Goal: Find specific page/section: Find specific page/section

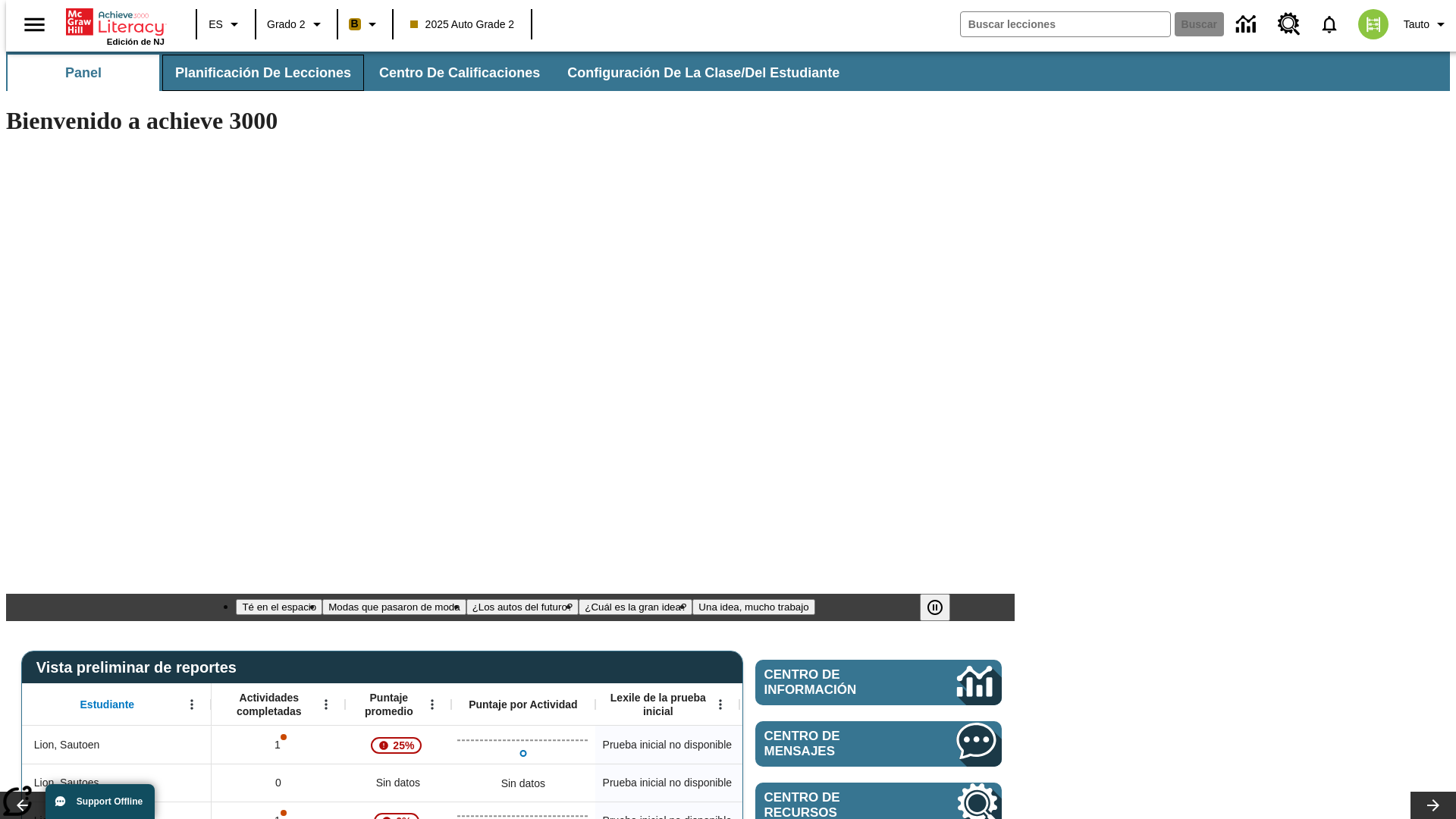
click at [254, 73] on span "Planificación de lecciones" at bounding box center [263, 73] width 175 height 18
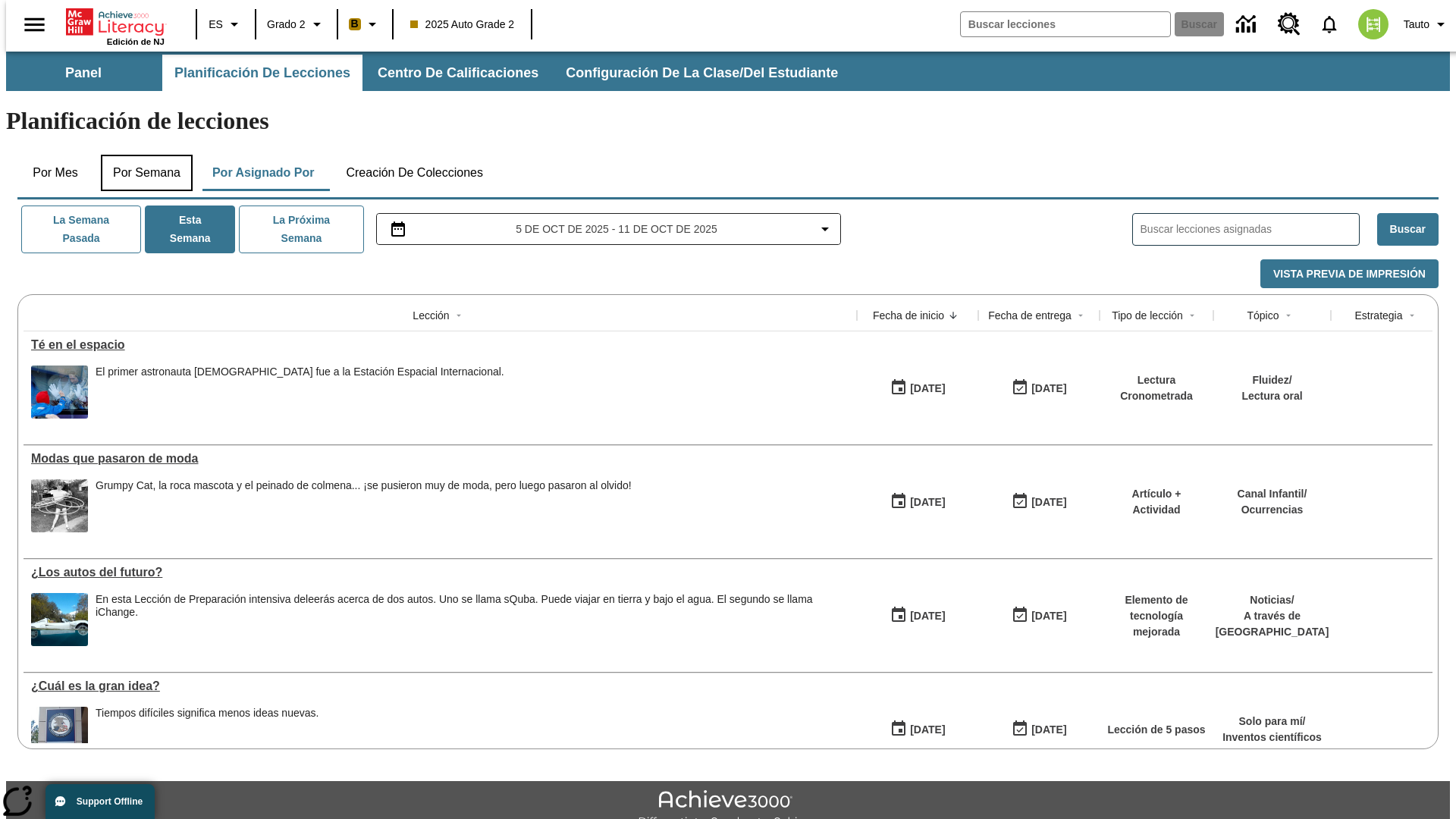
click at [142, 154] on button "Por semana" at bounding box center [146, 172] width 92 height 36
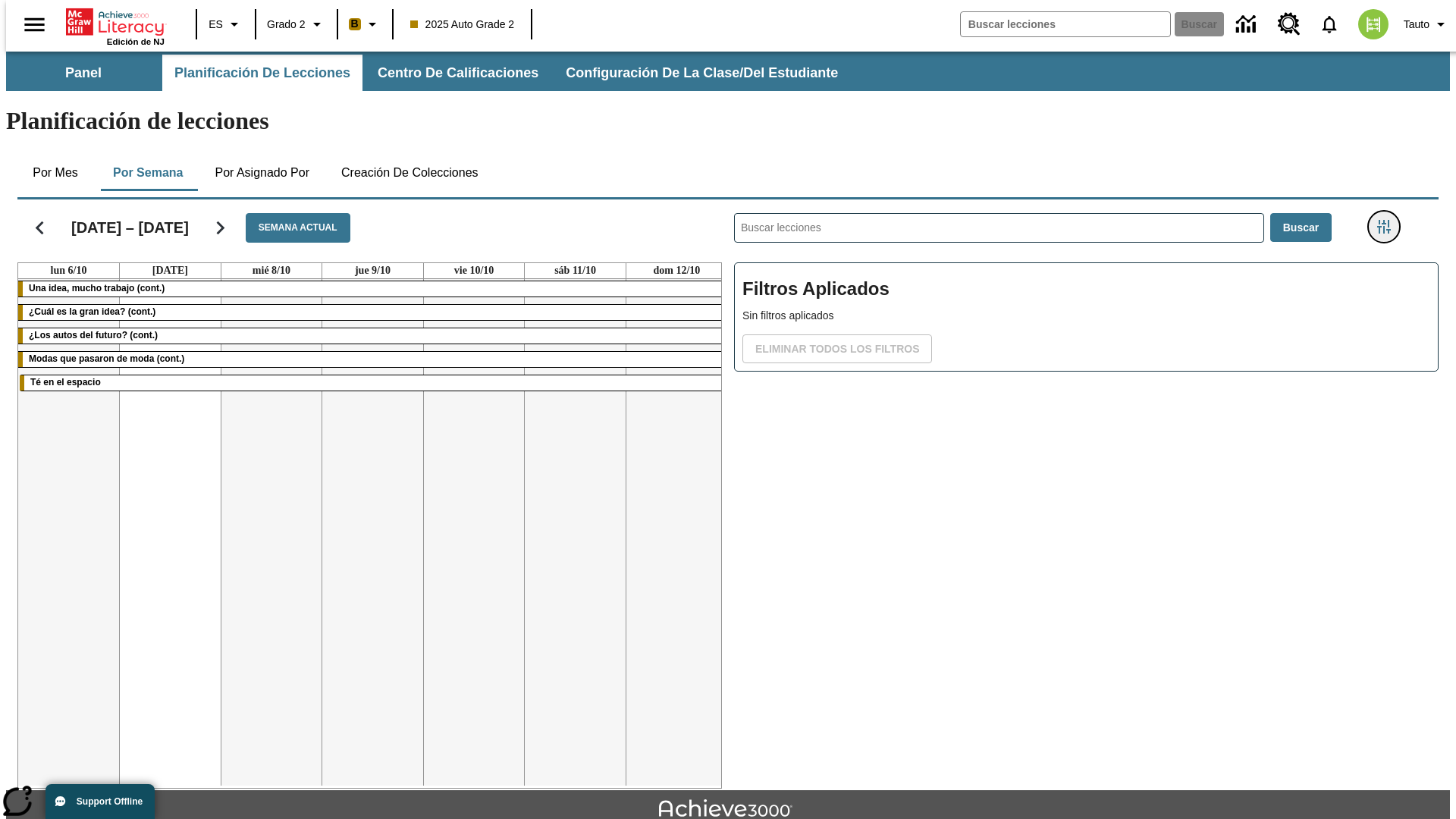
click at [1388, 220] on icon "Menú lateral de filtros" at bounding box center [1383, 226] width 13 height 13
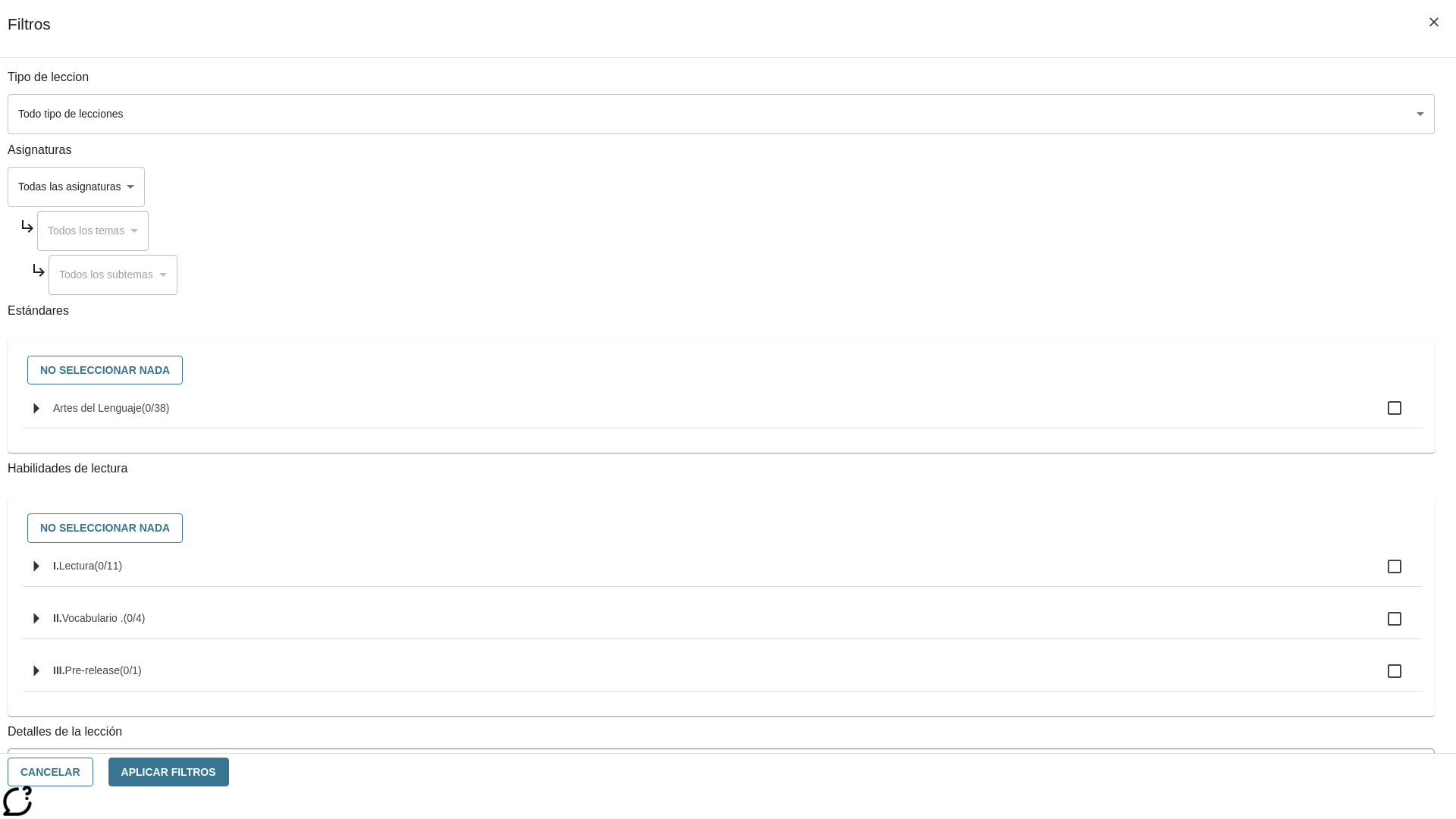
click at [1092, 684] on body "Saltar al contenido principal Edición de NJ ES Grado 2 B 2025 Auto Grade 2 Busc…" at bounding box center [728, 469] width 1444 height 836
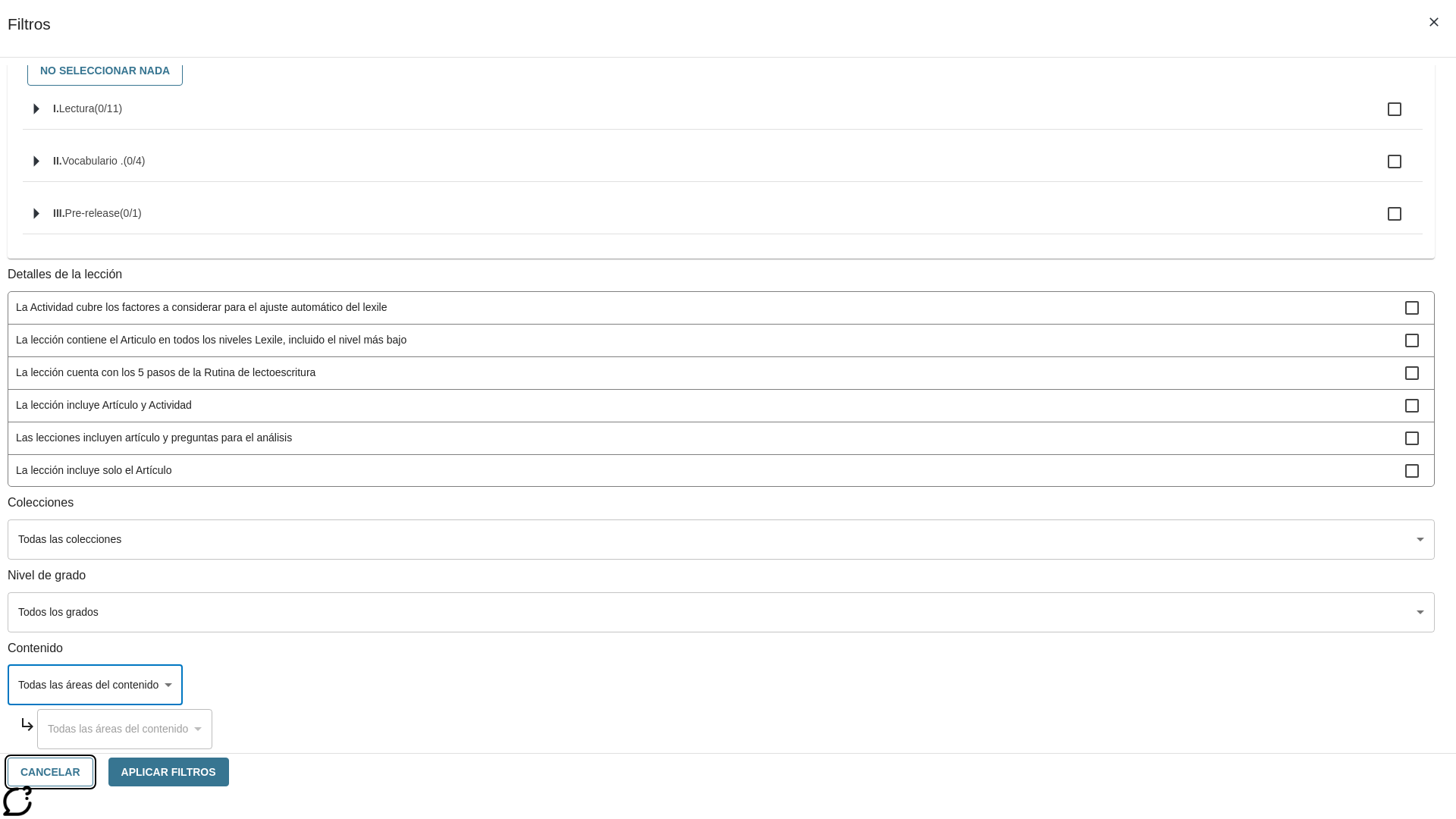
click at [93, 771] on button "Cancelar" at bounding box center [50, 772] width 86 height 30
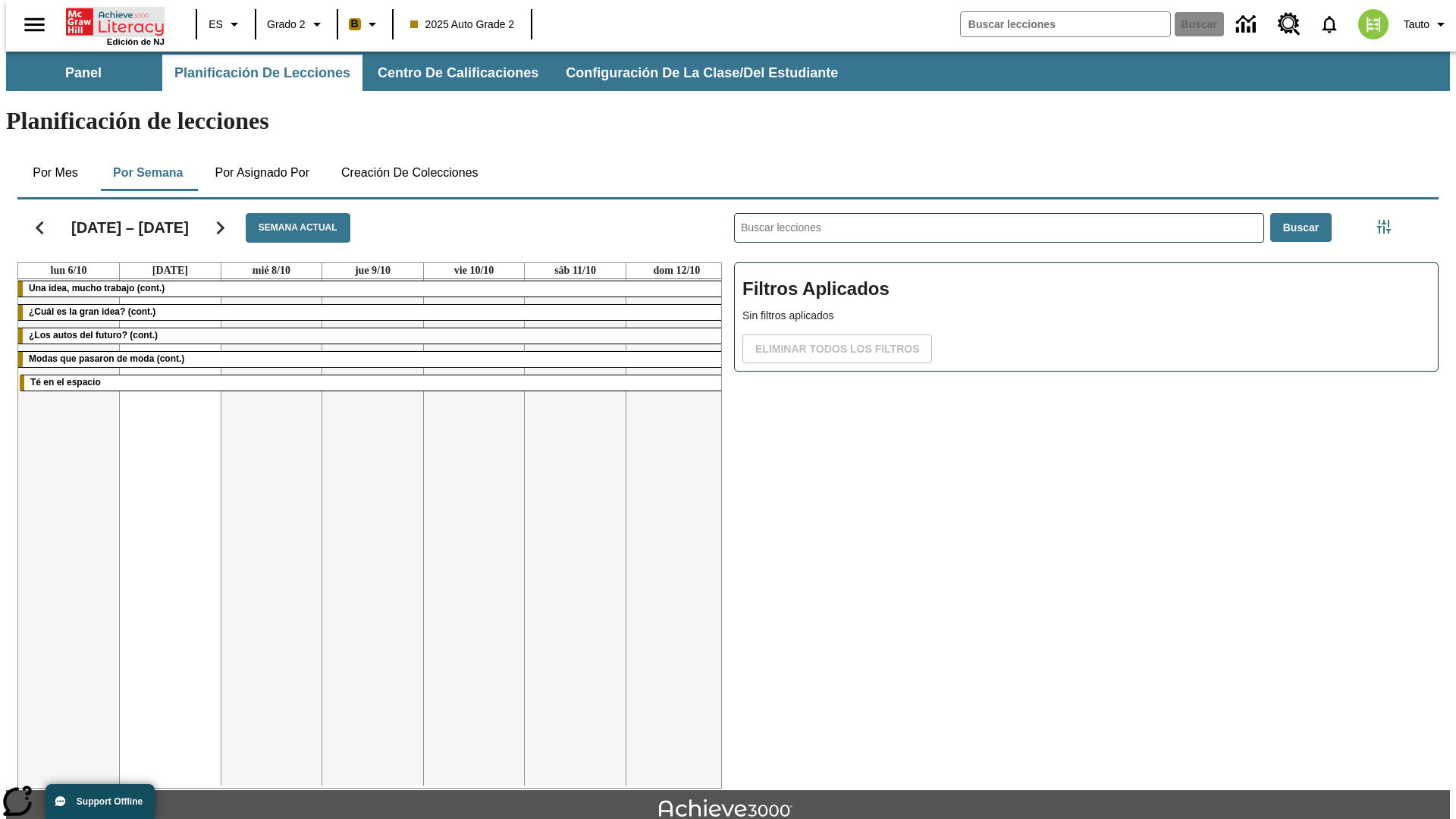
click at [109, 20] on icon "Portada" at bounding box center [116, 22] width 101 height 30
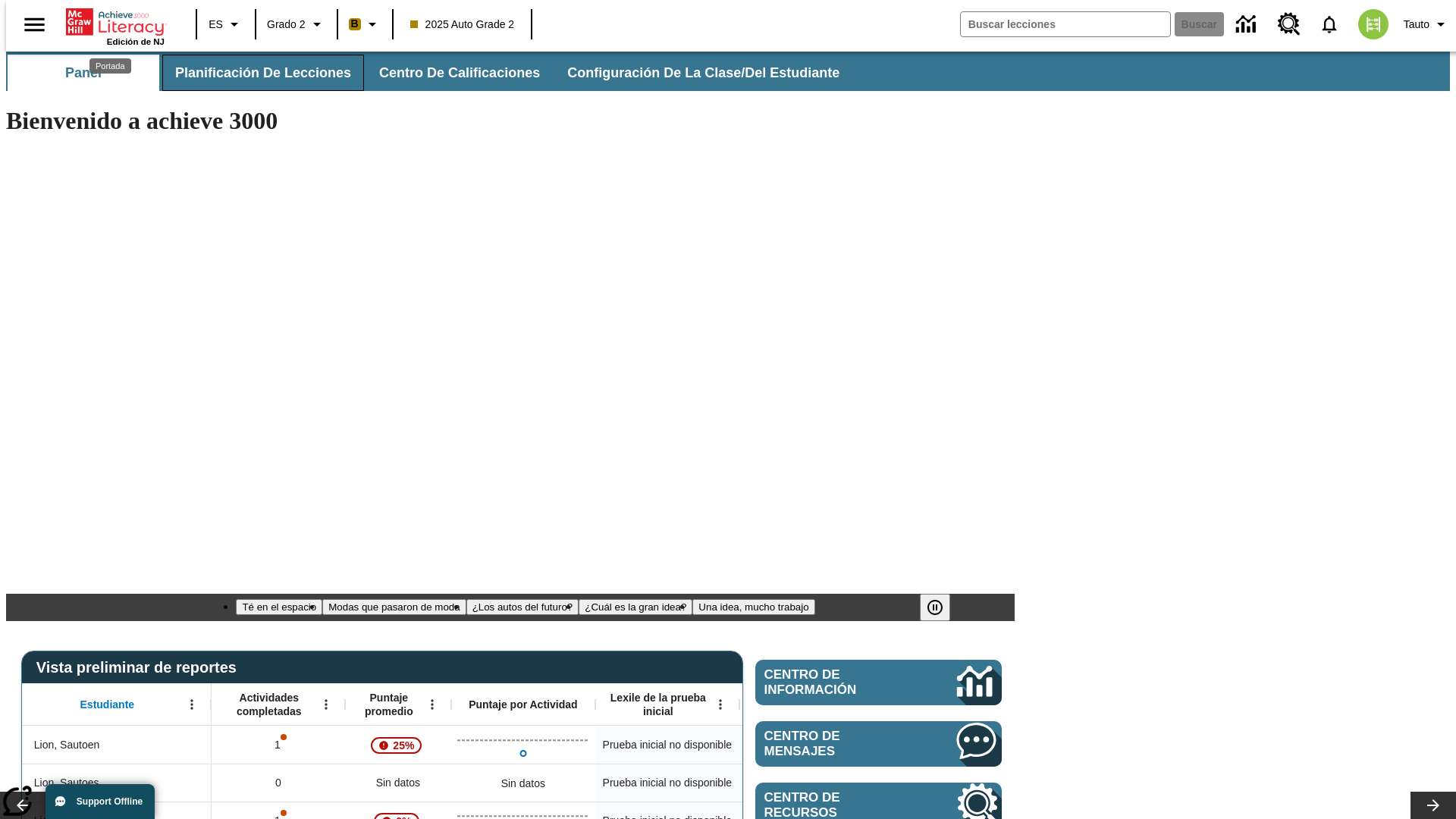
click at [254, 73] on span "Planificación de lecciones" at bounding box center [263, 73] width 175 height 18
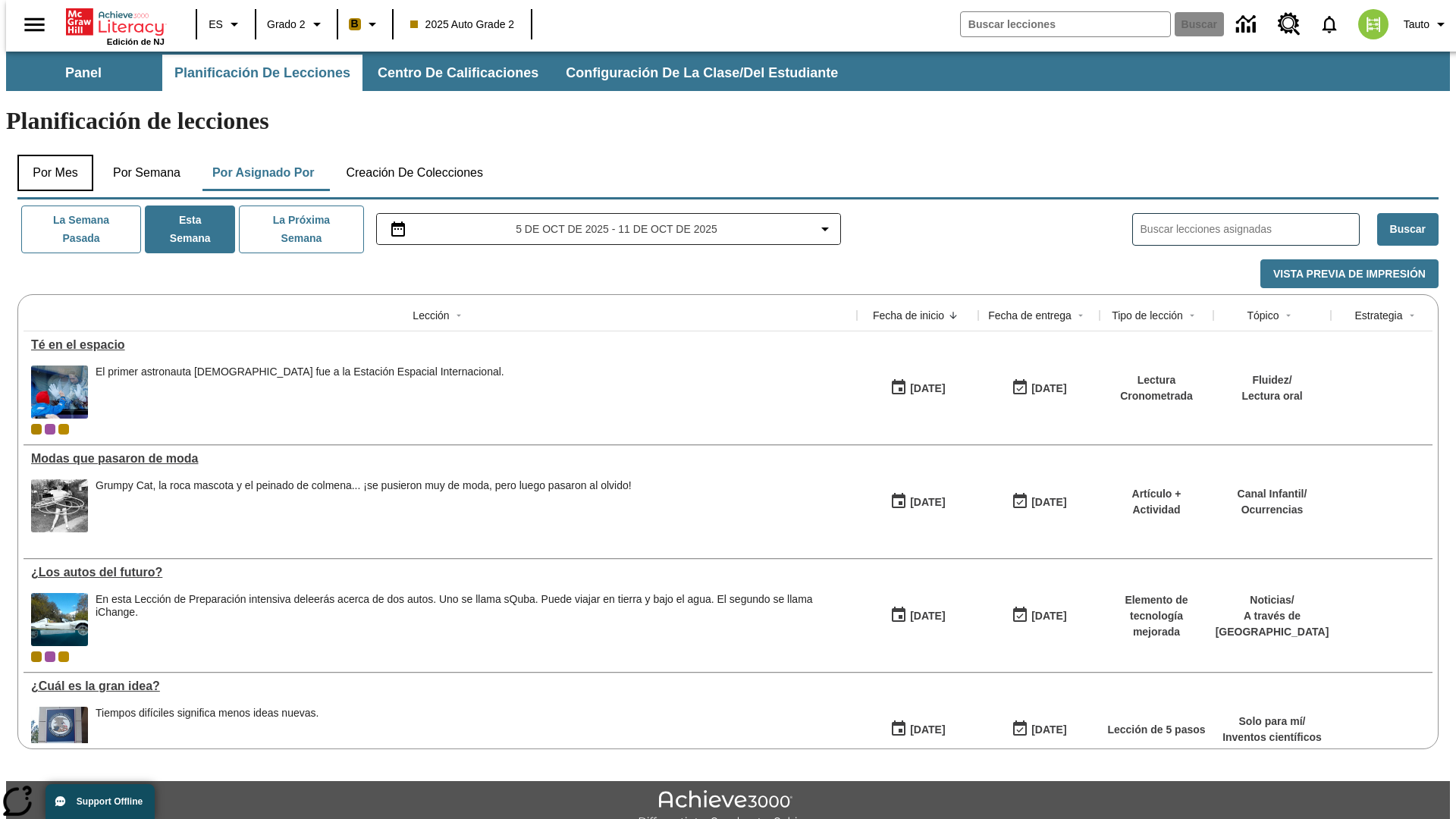
click at [49, 154] on button "Por mes" at bounding box center [56, 172] width 76 height 36
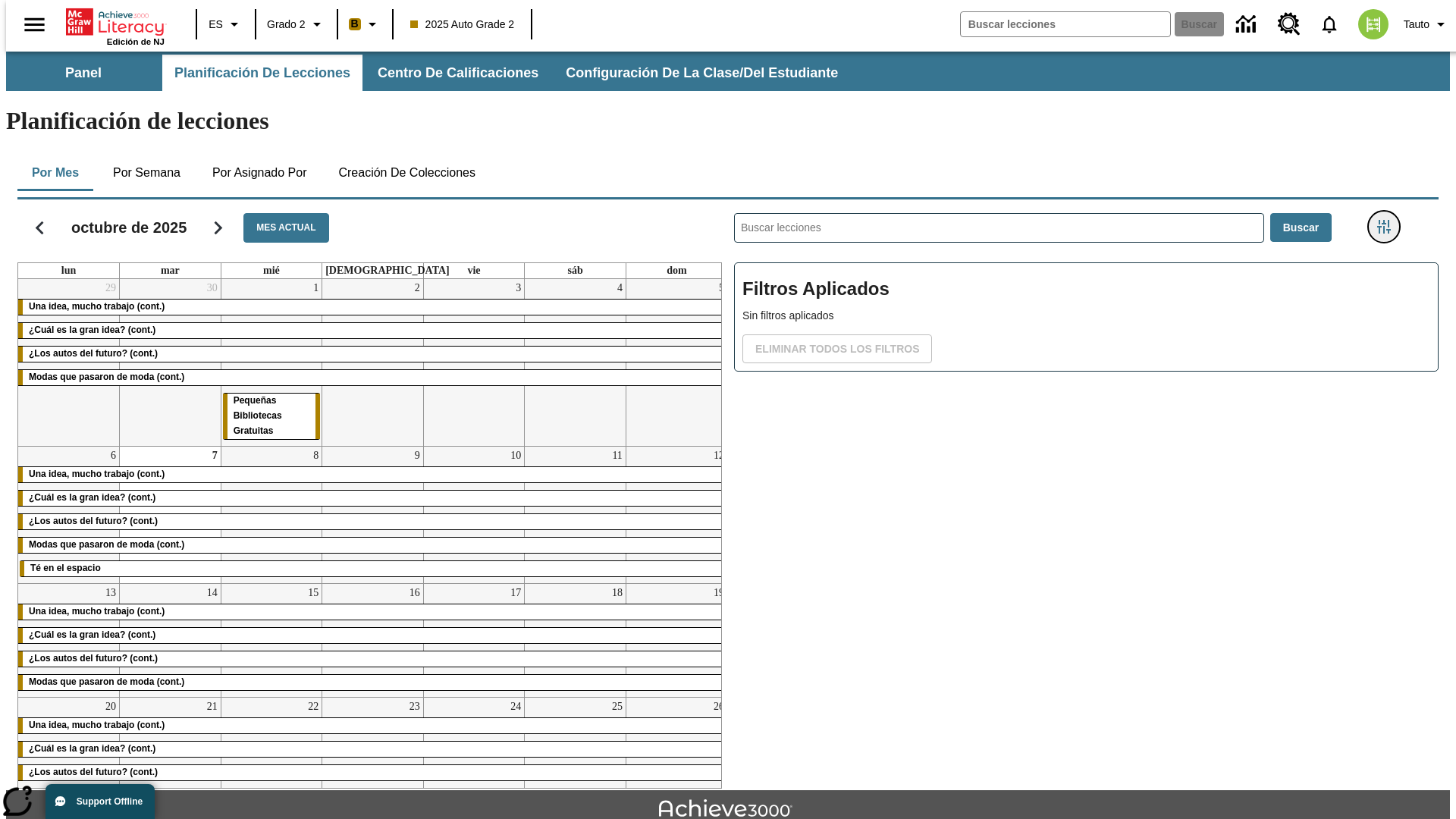
click at [1388, 220] on icon "Menú lateral de filtros" at bounding box center [1383, 226] width 13 height 13
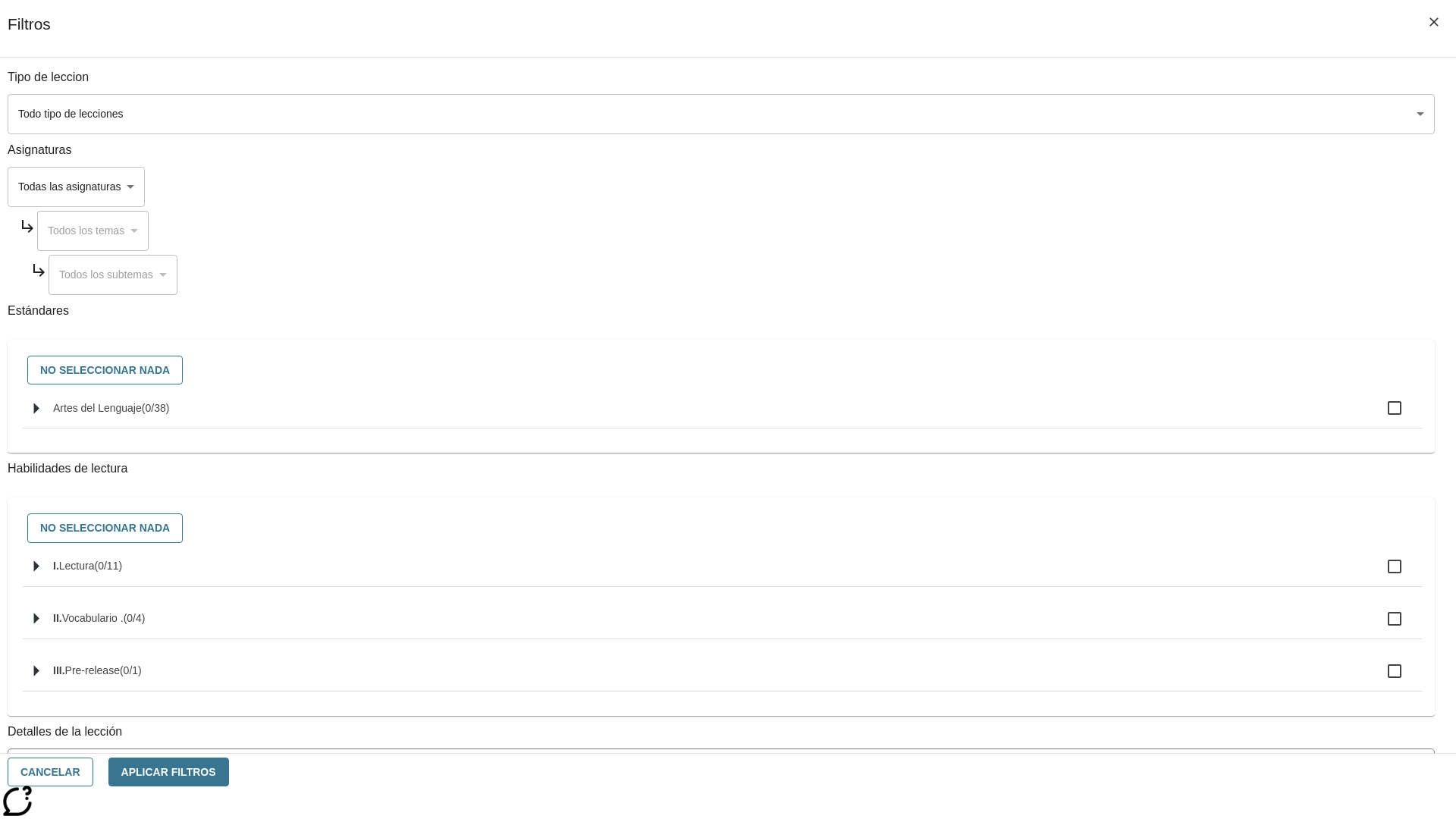
click at [1092, 684] on body "Saltar al contenido principal Edición de NJ ES Grado 2 B 2025 Auto Grade 2 Busc…" at bounding box center [728, 469] width 1444 height 836
